Goal: Check status: Check status

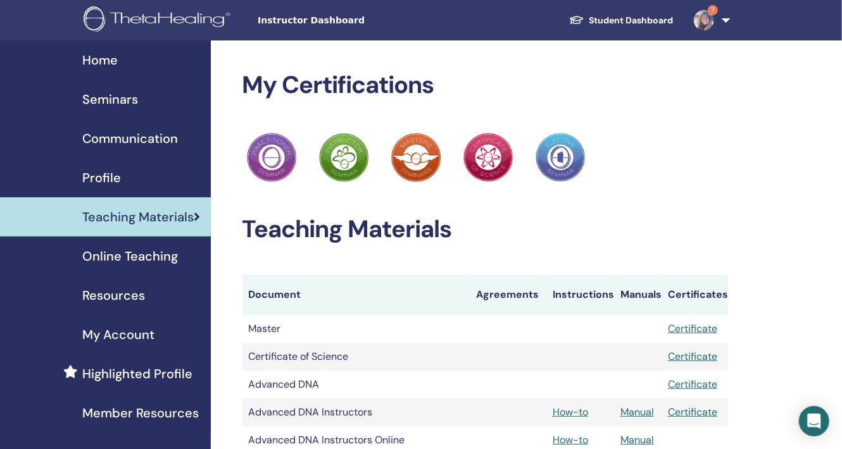
click at [108, 56] on span "Home" at bounding box center [99, 60] width 35 height 19
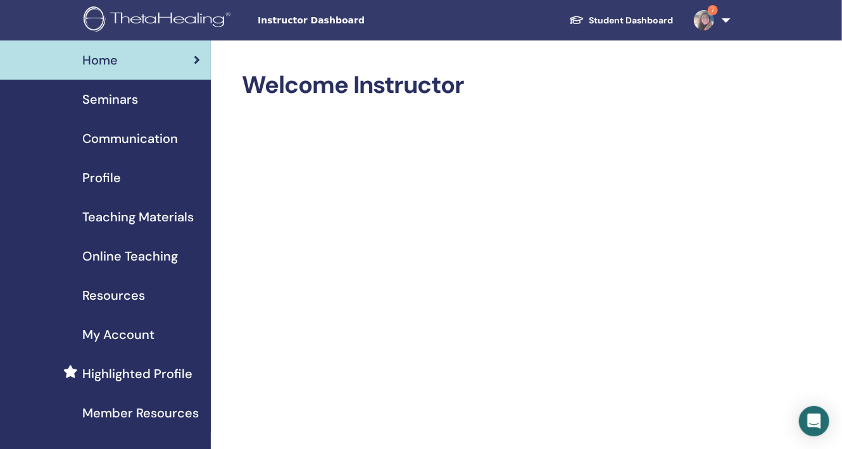
click at [129, 101] on span "Seminars" at bounding box center [110, 99] width 56 height 19
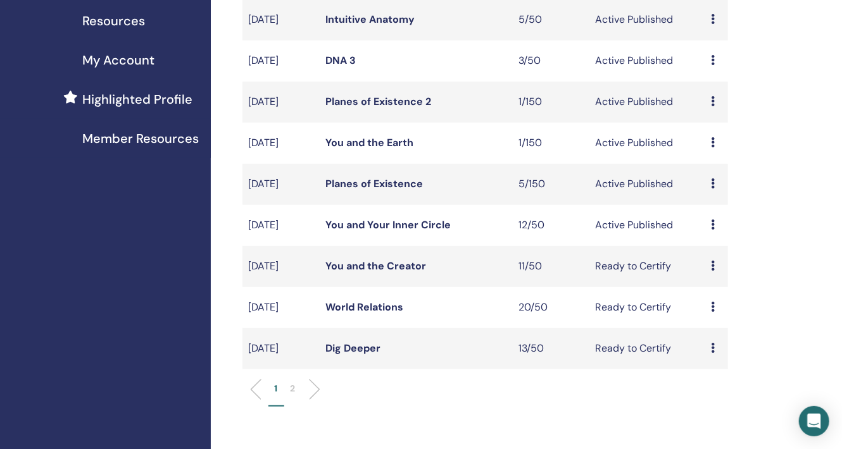
scroll to position [253, 0]
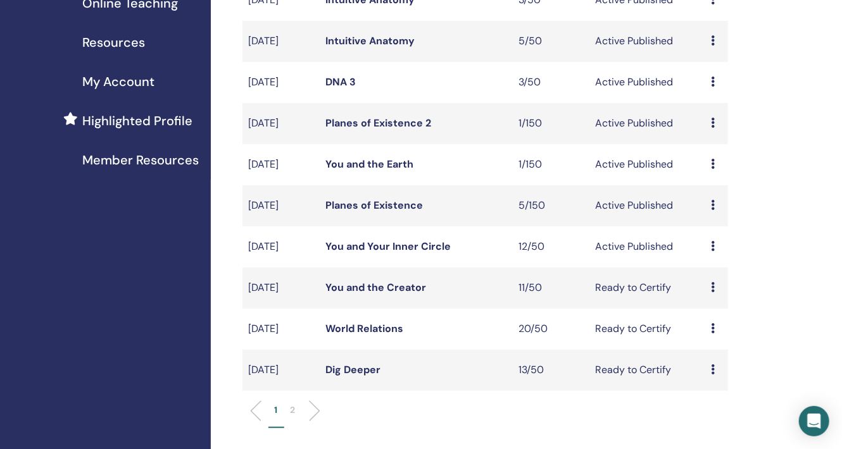
click at [380, 203] on link "Planes of Existence" at bounding box center [373, 205] width 97 height 13
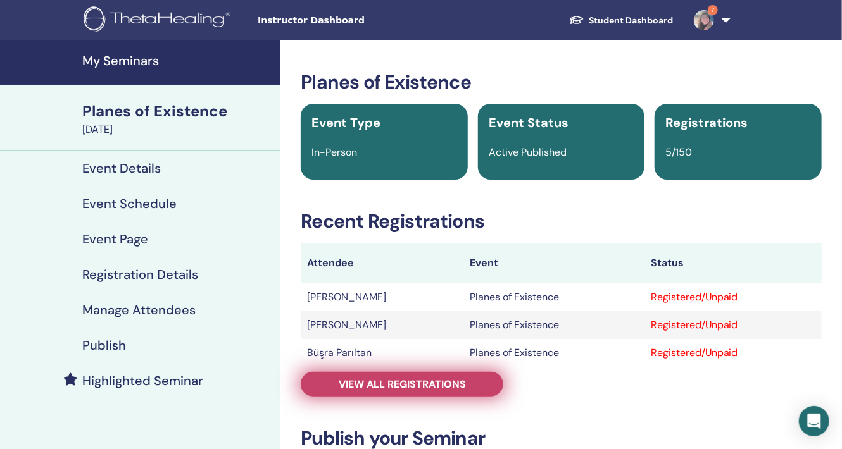
click at [395, 384] on span "View all registrations" at bounding box center [402, 384] width 127 height 13
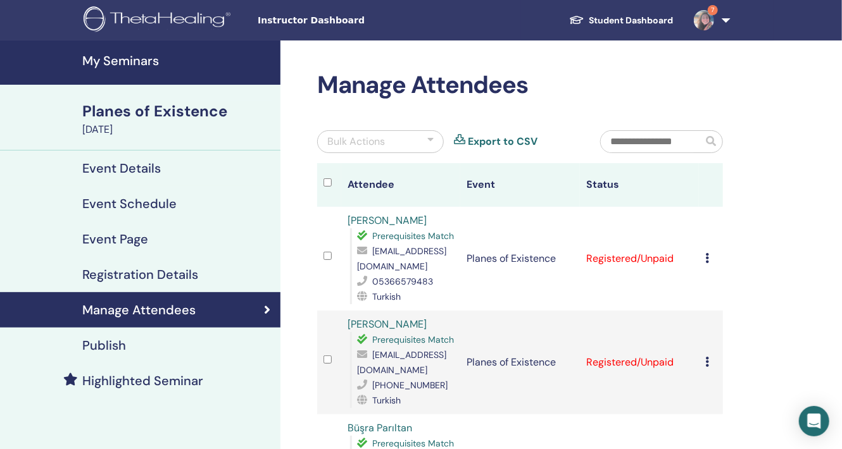
click at [170, 107] on div "Planes of Existence" at bounding box center [177, 112] width 190 height 22
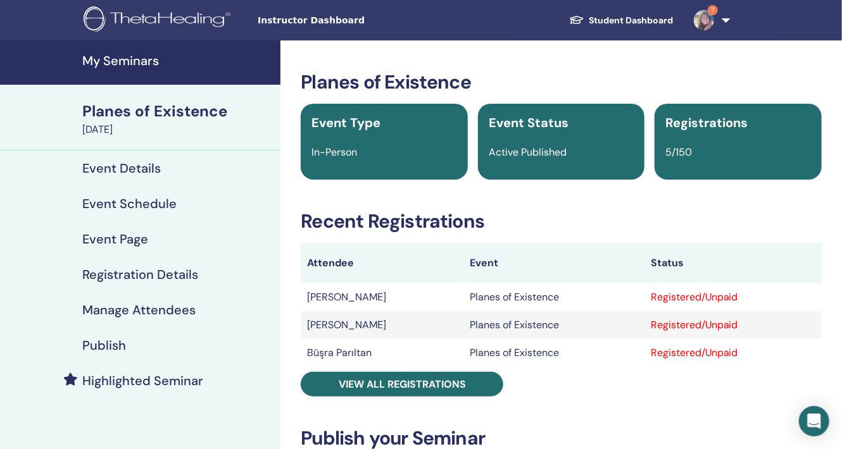
click at [177, 112] on div "Planes of Existence" at bounding box center [177, 112] width 190 height 22
